Goal: Find specific page/section

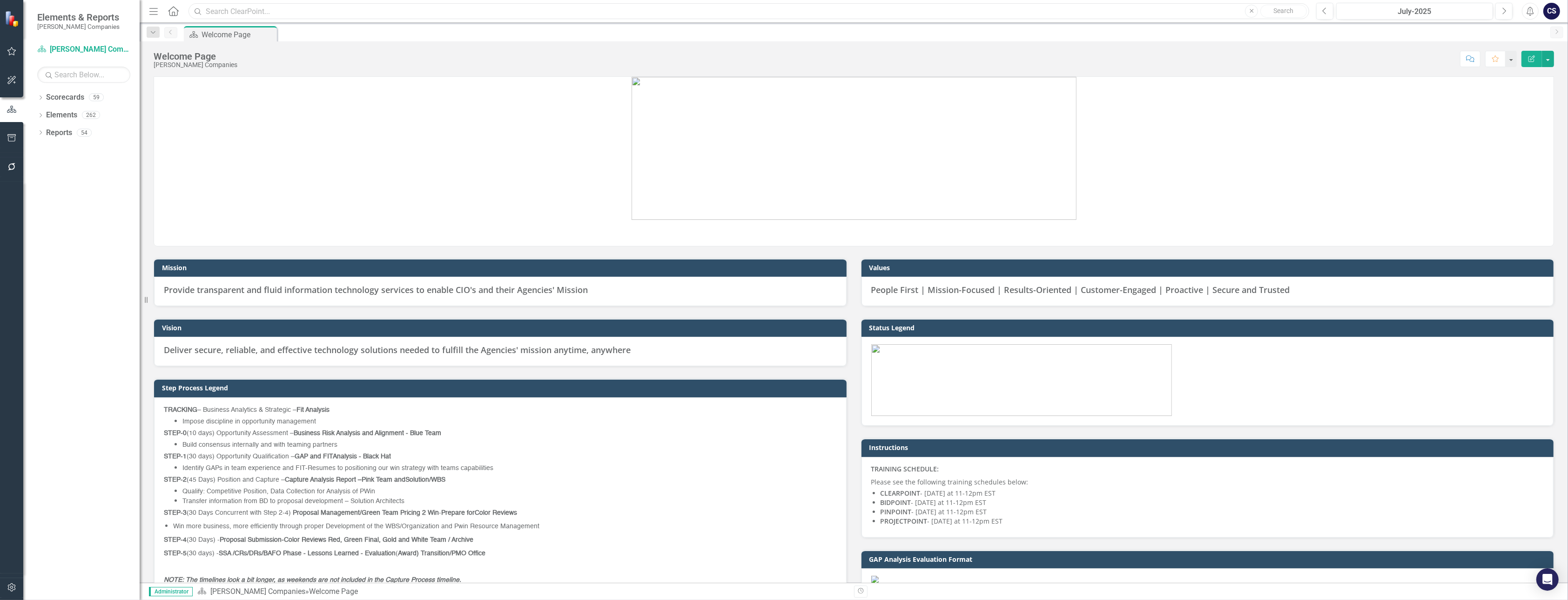
click at [217, 10] on input "text" at bounding box center [749, 11] width 1121 height 16
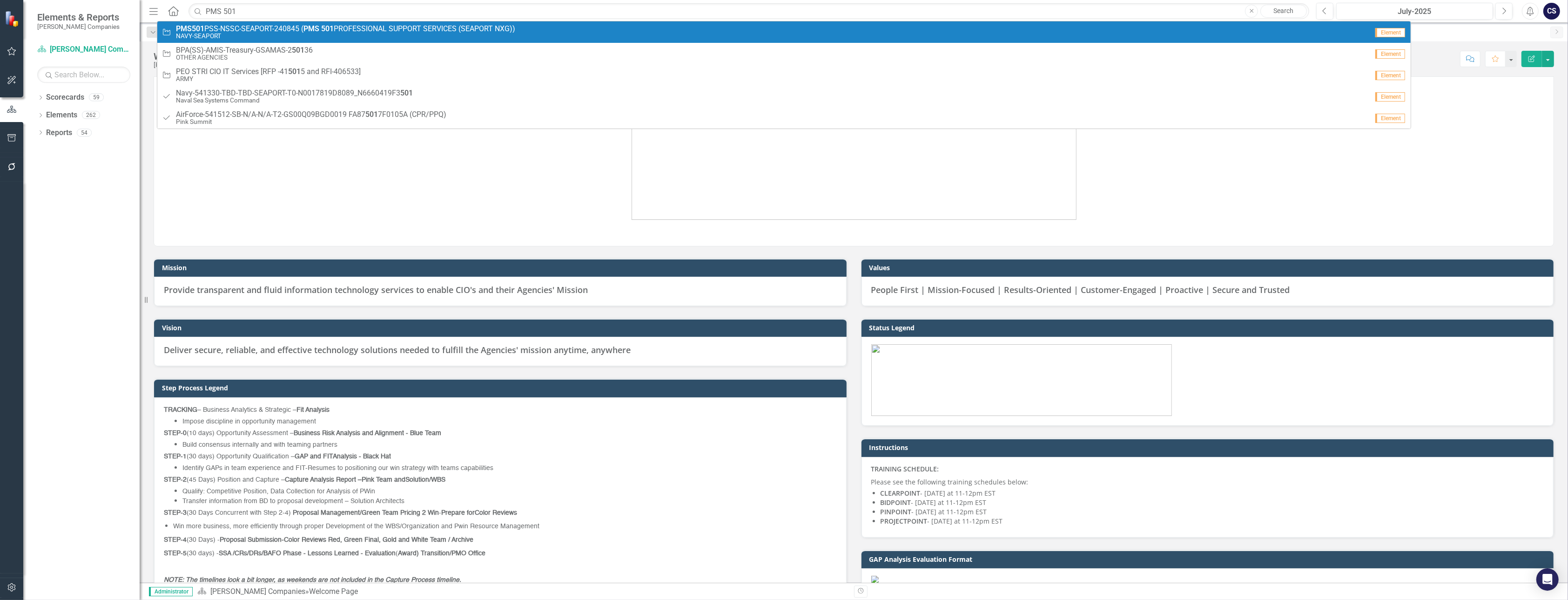
click at [220, 31] on span "PMS 501 PSS-NSSC-SEAPORT-240845 ( PMS 501 PROFESSIONAL SUPPORT SERVICES (SEAPOR…" at bounding box center [345, 29] width 339 height 9
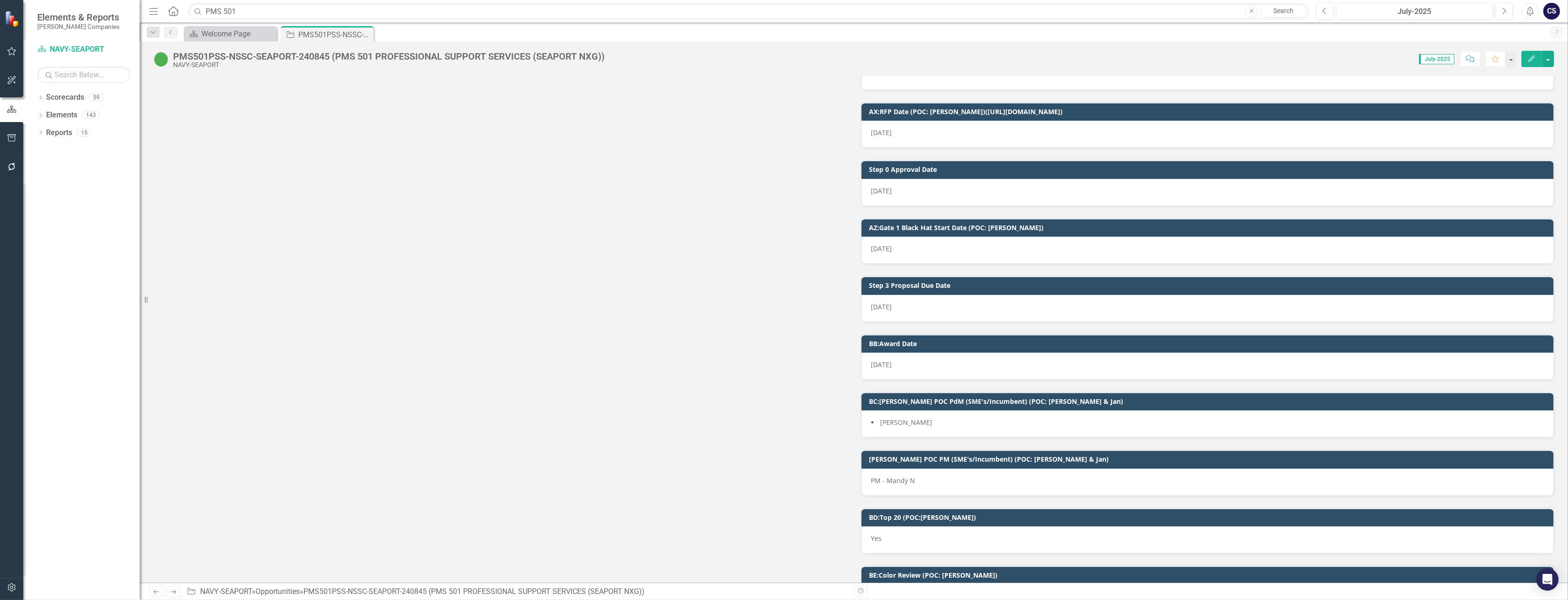
scroll to position [11504, 0]
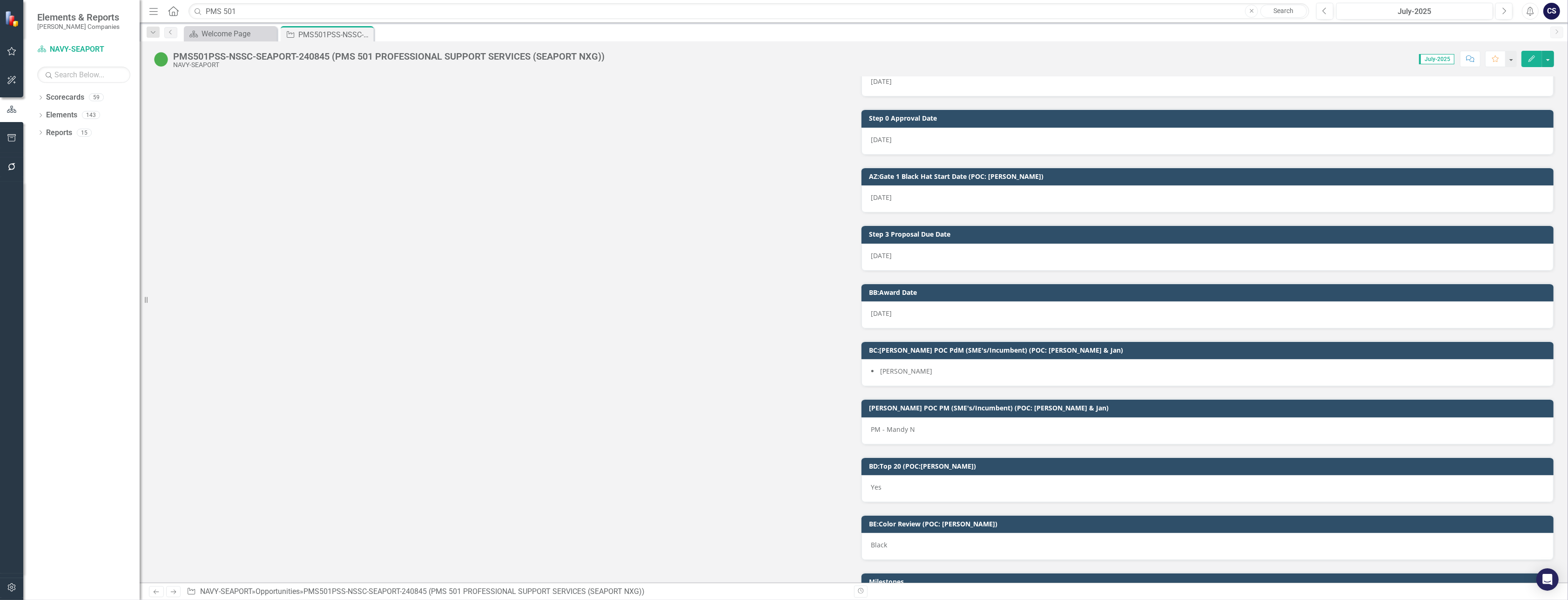
click at [933, 417] on div "PM - Mandy N" at bounding box center [1208, 431] width 693 height 27
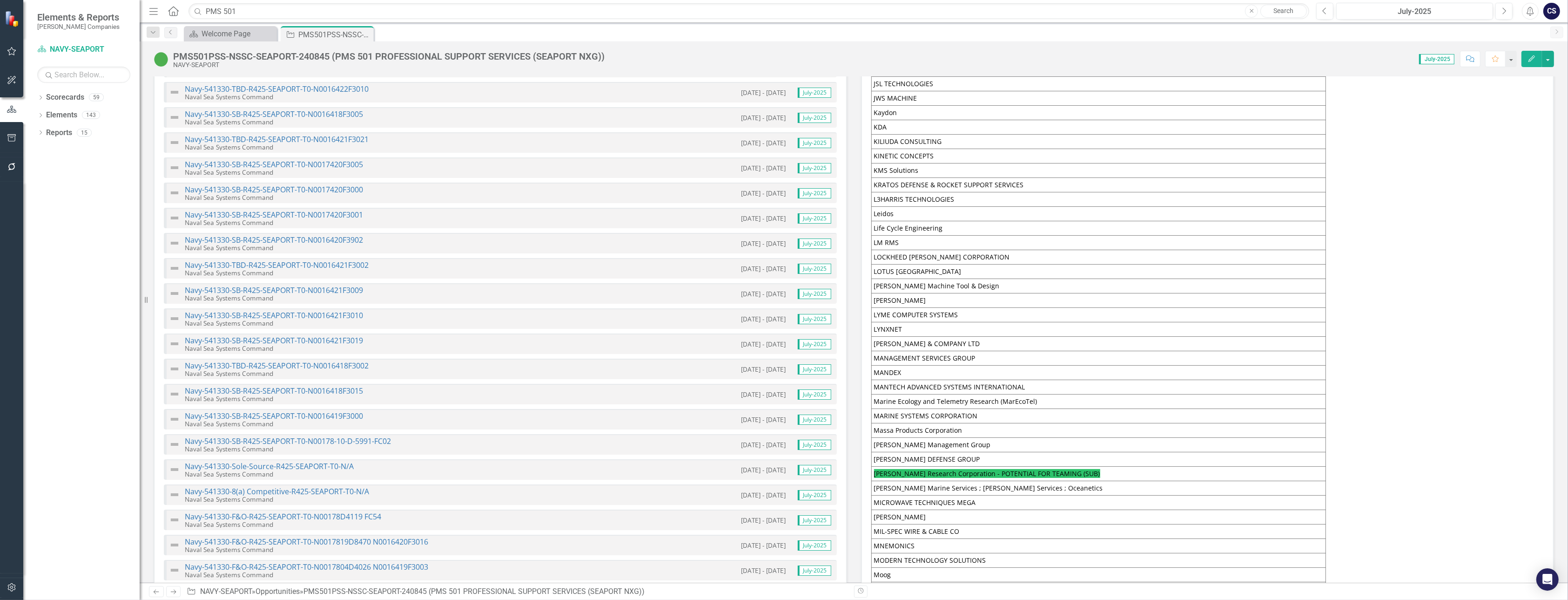
scroll to position [2096, 0]
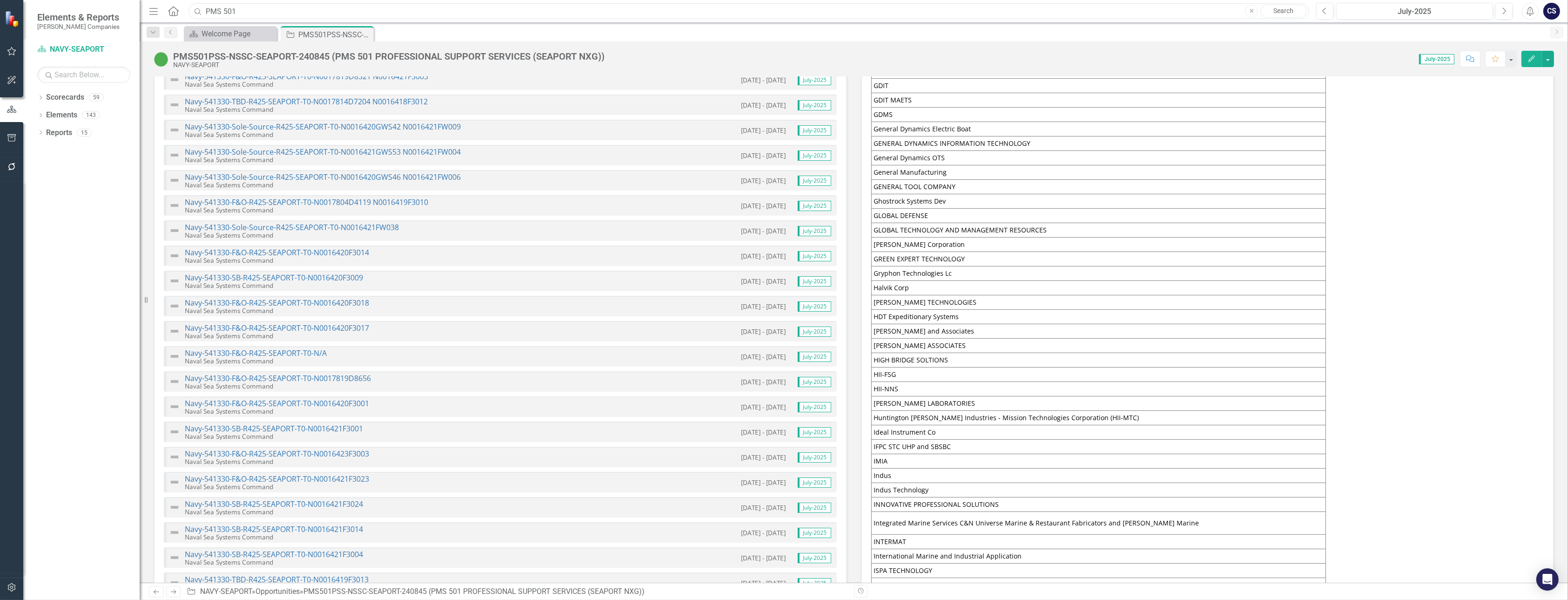
click at [252, 11] on input "PMS 501" at bounding box center [749, 11] width 1121 height 16
type input "P"
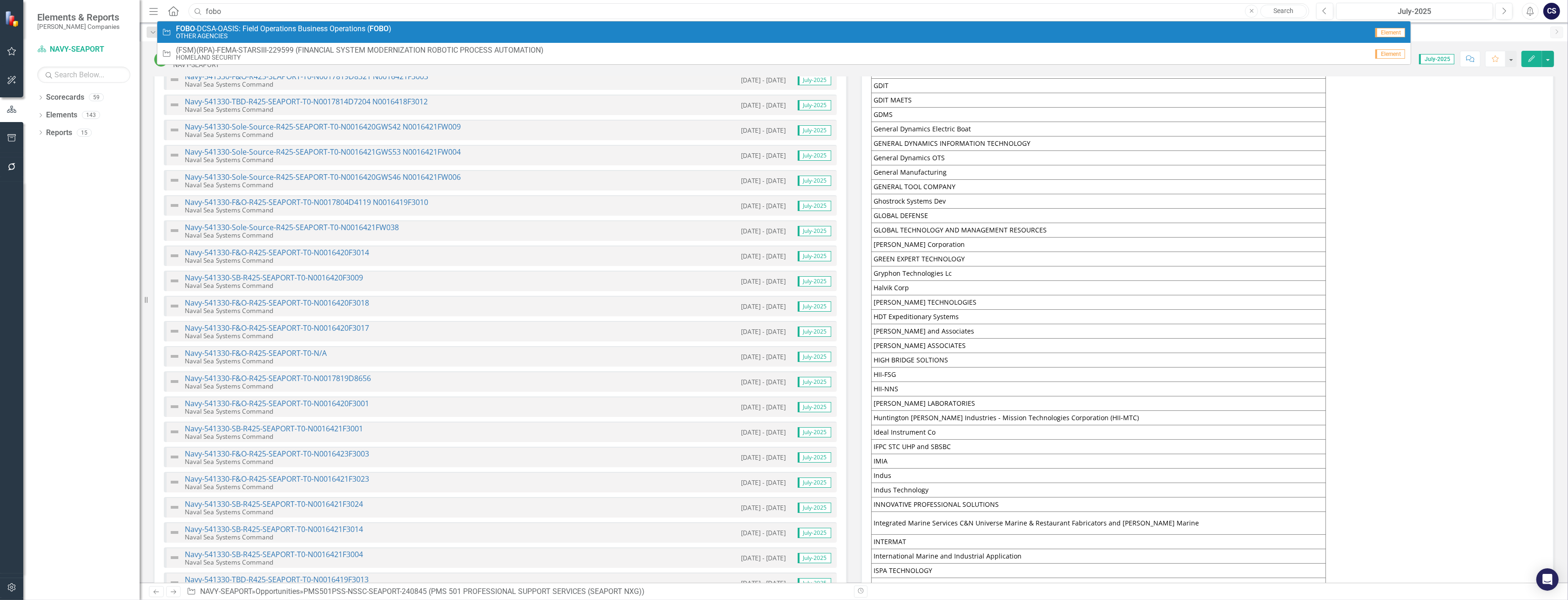
type input "fobo"
click at [252, 34] on small "OTHER AGENCIES" at bounding box center [284, 36] width 215 height 7
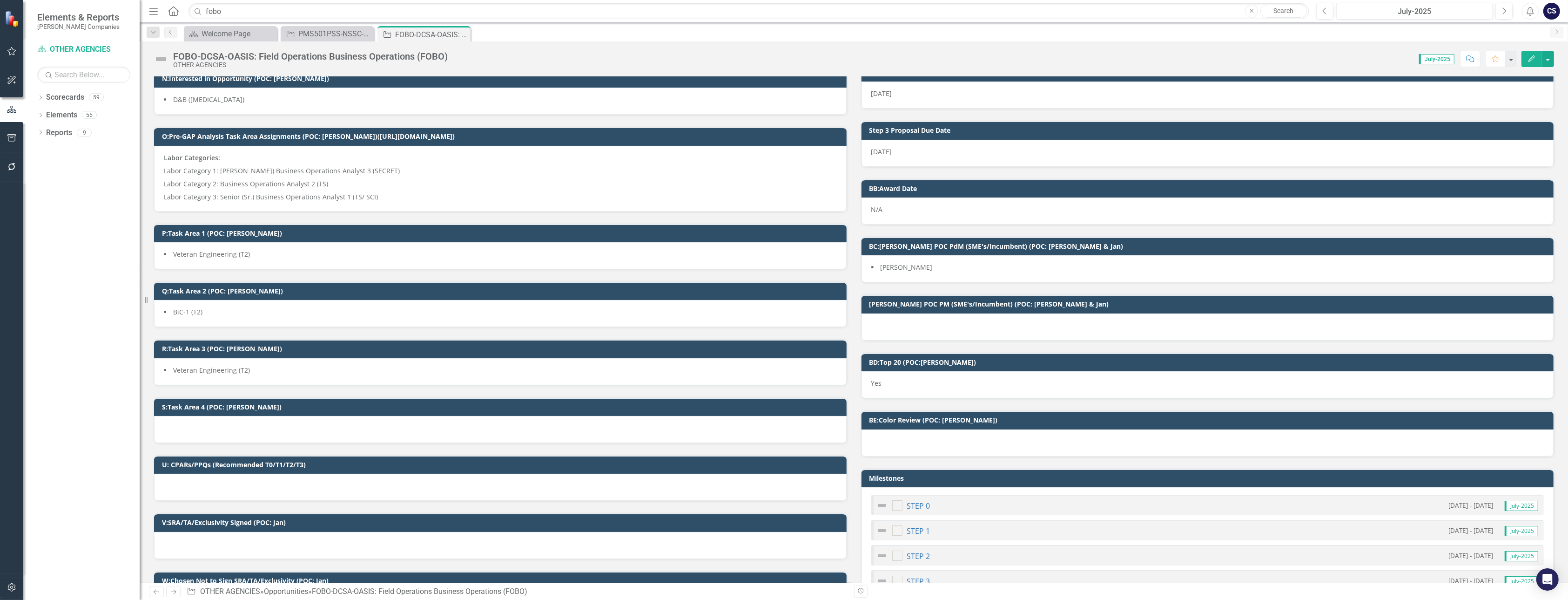
scroll to position [705, 0]
